Goal: Information Seeking & Learning: Check status

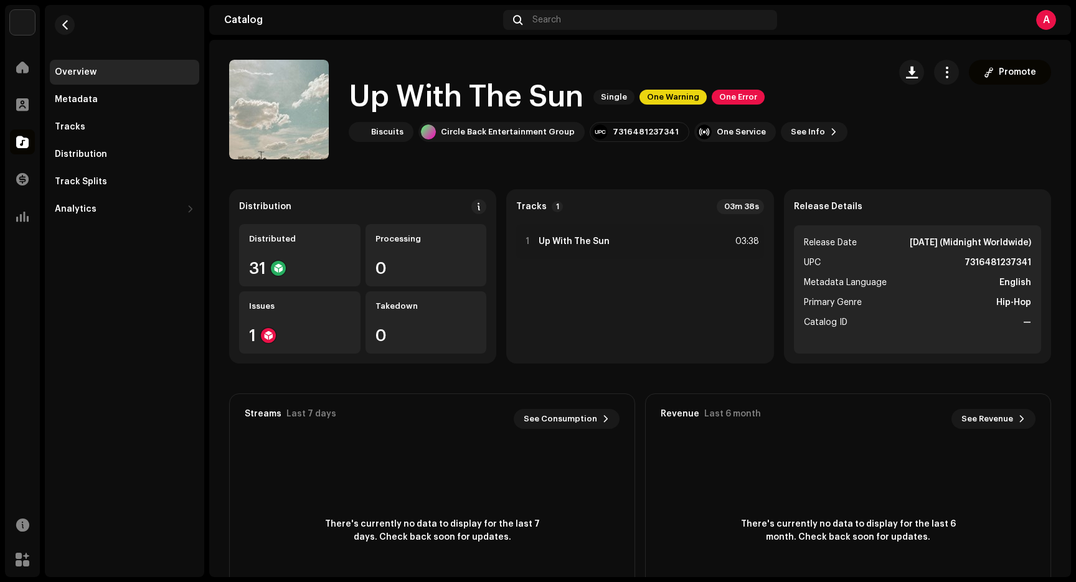
click at [1000, 268] on strong "7316481237341" at bounding box center [997, 262] width 67 height 15
click at [1002, 259] on strong "7316481237341" at bounding box center [997, 262] width 67 height 15
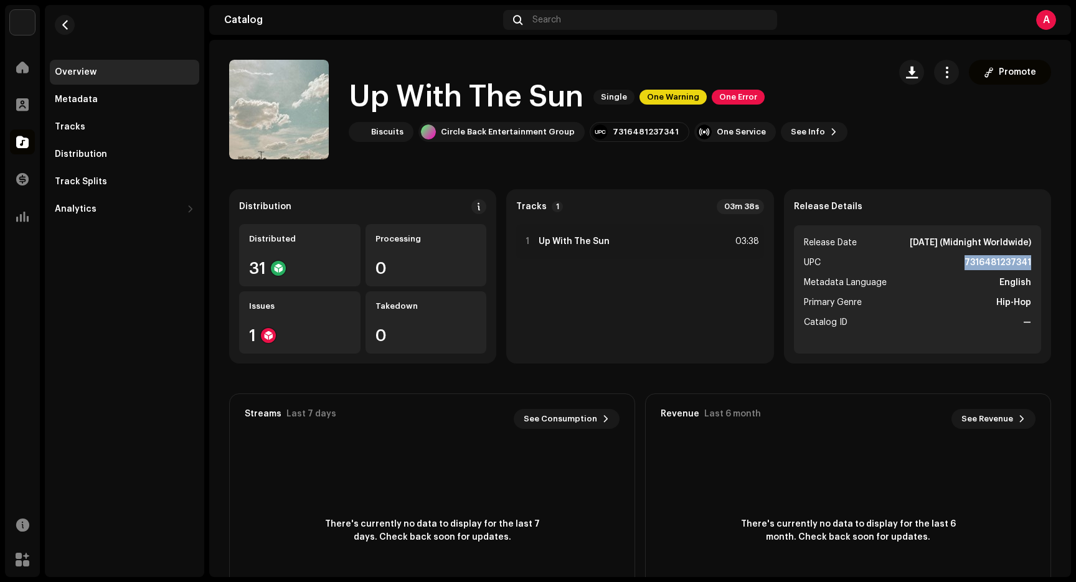
click at [1002, 259] on strong "7316481237341" at bounding box center [997, 262] width 67 height 15
click at [991, 267] on strong "7316481237341" at bounding box center [997, 262] width 67 height 15
click at [988, 279] on li "Metadata Language English" at bounding box center [917, 282] width 227 height 15
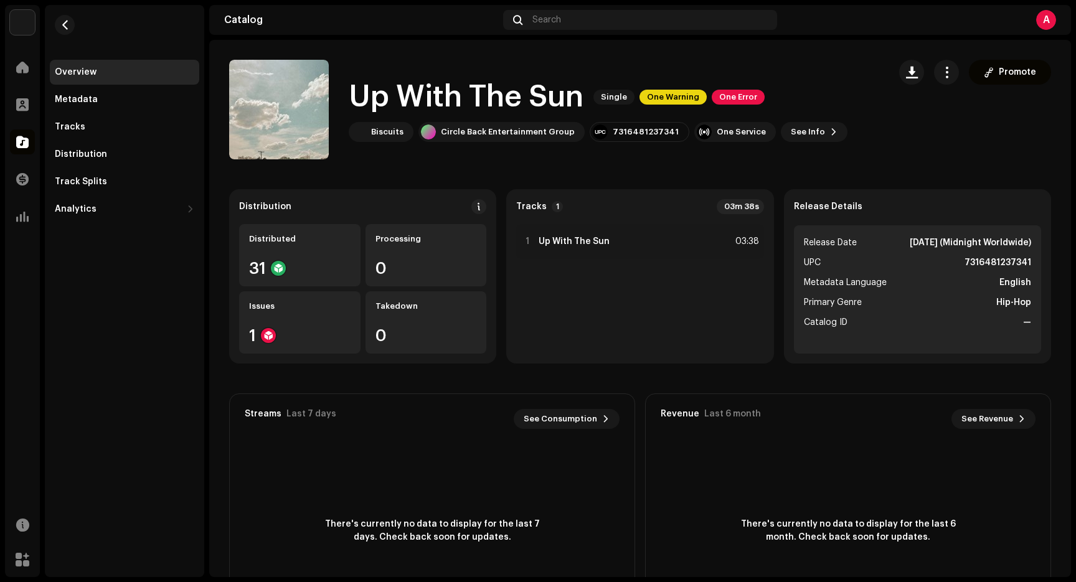
click at [988, 260] on strong "7316481237341" at bounding box center [997, 262] width 67 height 15
copy strong "7316481237341"
click at [515, 103] on h1 "Up With The Sun" at bounding box center [466, 97] width 235 height 40
click at [808, 118] on div "Up With The Sun Single One Warning One Error Biscuits Circle Back Entertainment…" at bounding box center [598, 109] width 499 height 65
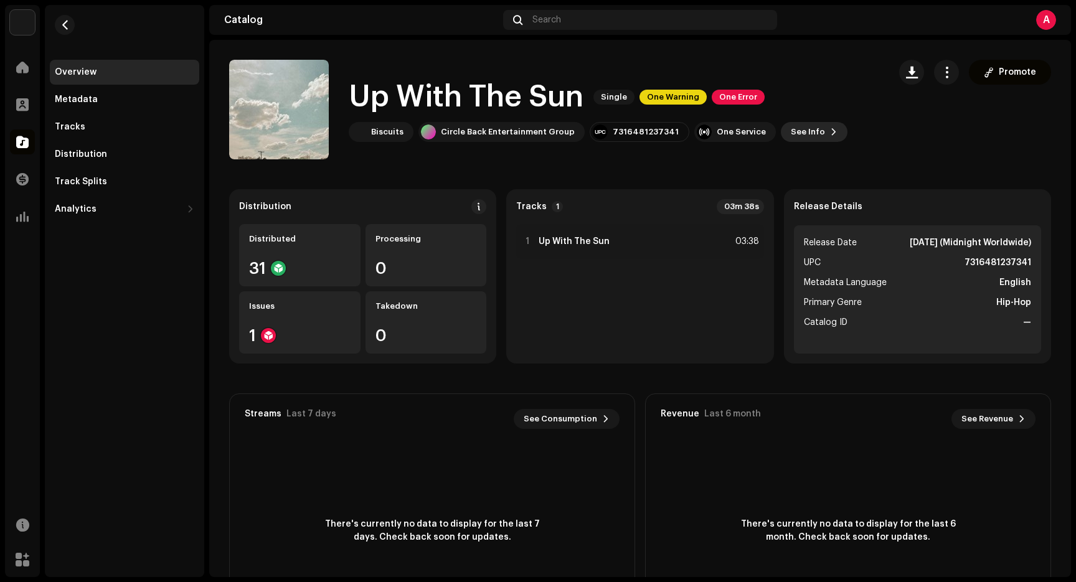
click at [802, 132] on span "See Info" at bounding box center [808, 132] width 34 height 25
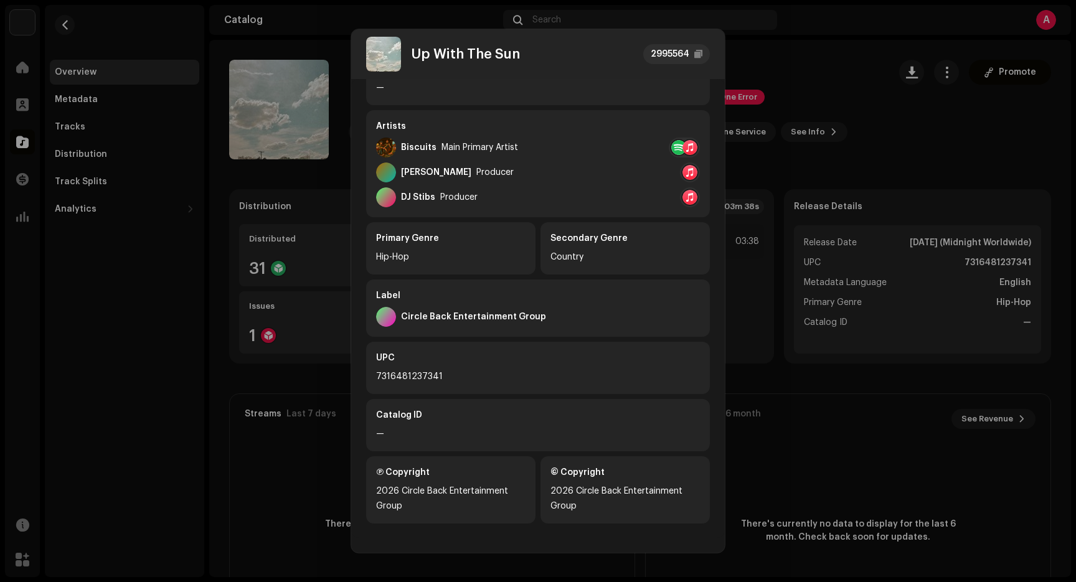
scroll to position [185, 0]
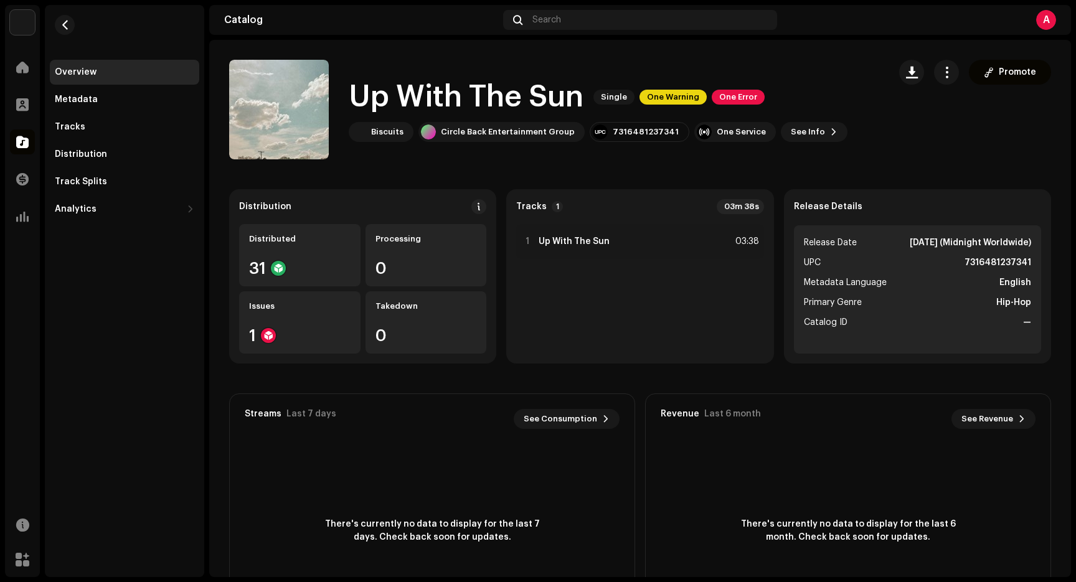
click at [786, 98] on div "Up With The Sun 2995564 Metadata Distribution Metadata Language English Release…" at bounding box center [538, 291] width 1076 height 582
click at [75, 124] on div "Tracks" at bounding box center [70, 127] width 30 height 10
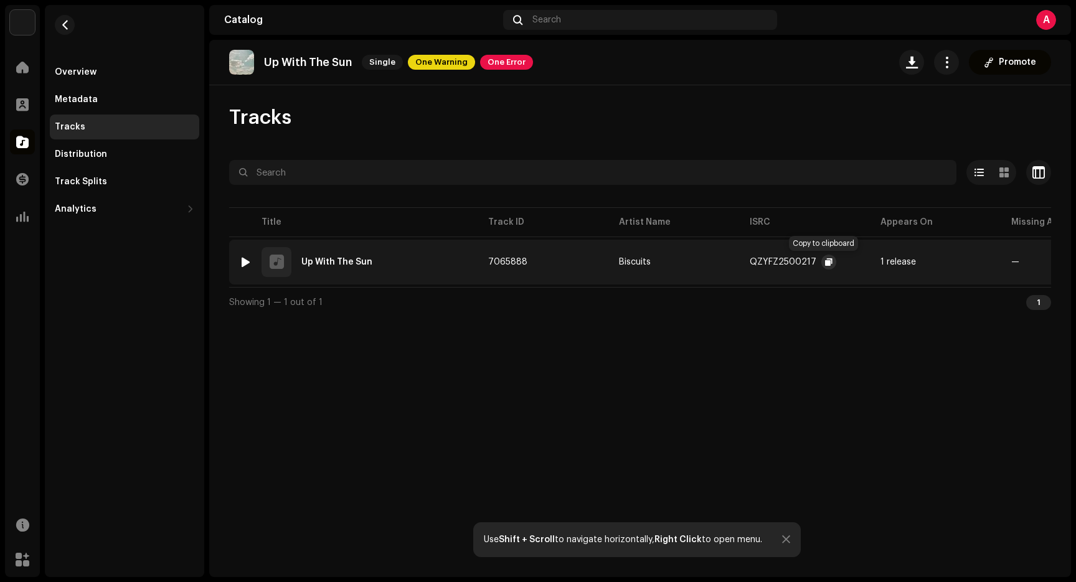
click at [825, 262] on span "button" at bounding box center [828, 262] width 7 height 10
click at [95, 78] on div "Overview" at bounding box center [124, 72] width 149 height 25
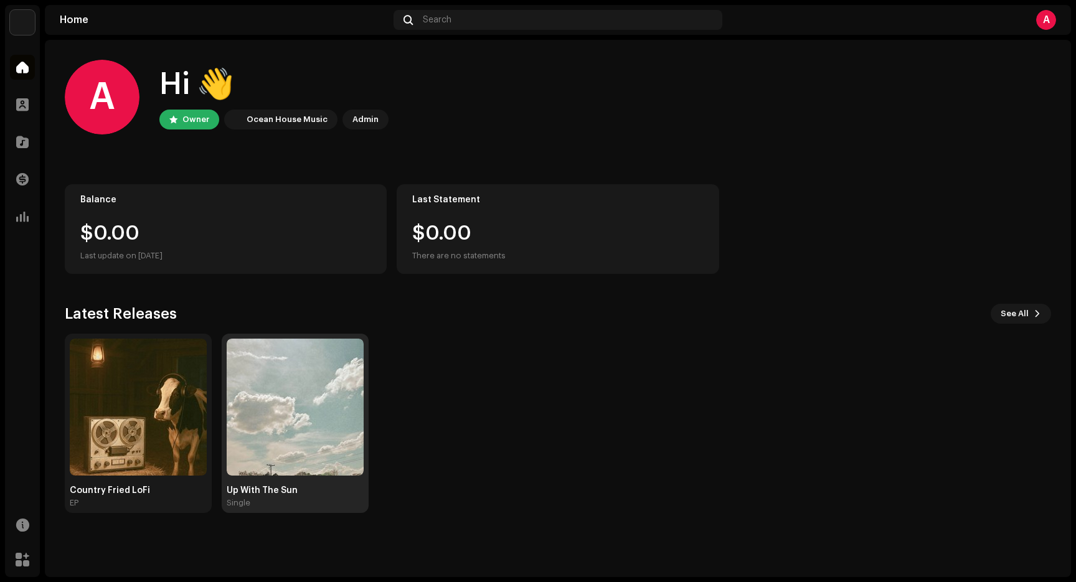
click at [321, 483] on div "Up With The Sun Single" at bounding box center [295, 423] width 137 height 169
click at [294, 374] on img at bounding box center [295, 407] width 137 height 137
click at [119, 380] on img at bounding box center [138, 407] width 137 height 137
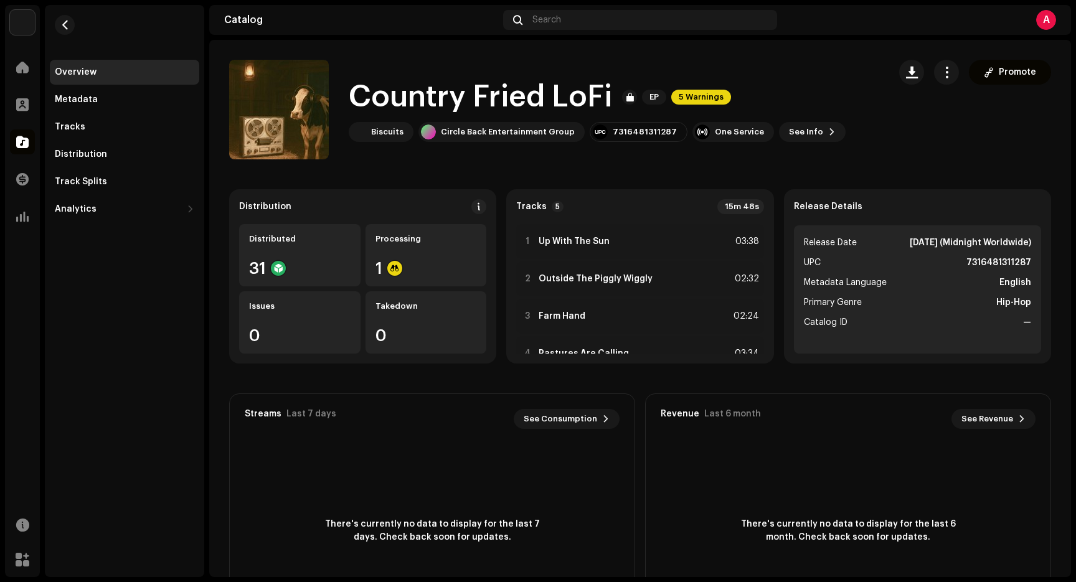
click at [348, 2] on div "[PERSON_NAME] Home Profile Catalog Transactions Analytics Resources Marketplace…" at bounding box center [538, 291] width 1076 height 582
